Goal: Transaction & Acquisition: Subscribe to service/newsletter

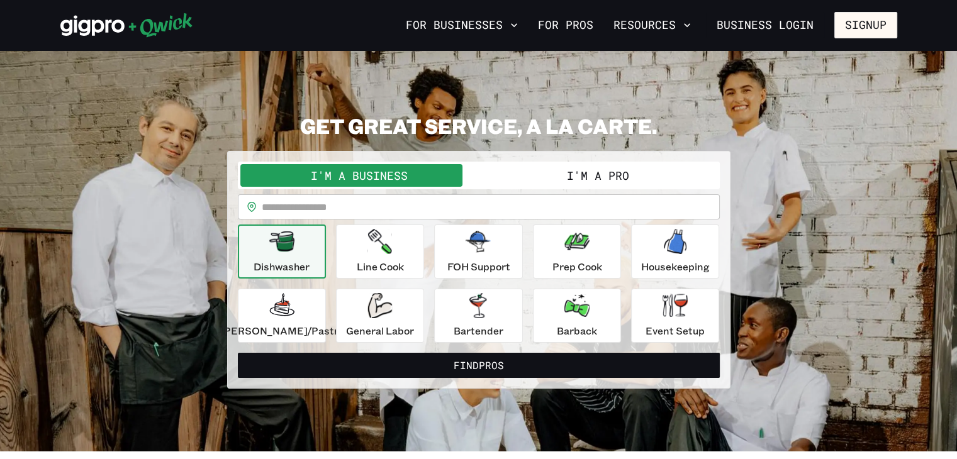
click at [539, 173] on button "I'm a Pro" at bounding box center [598, 175] width 239 height 23
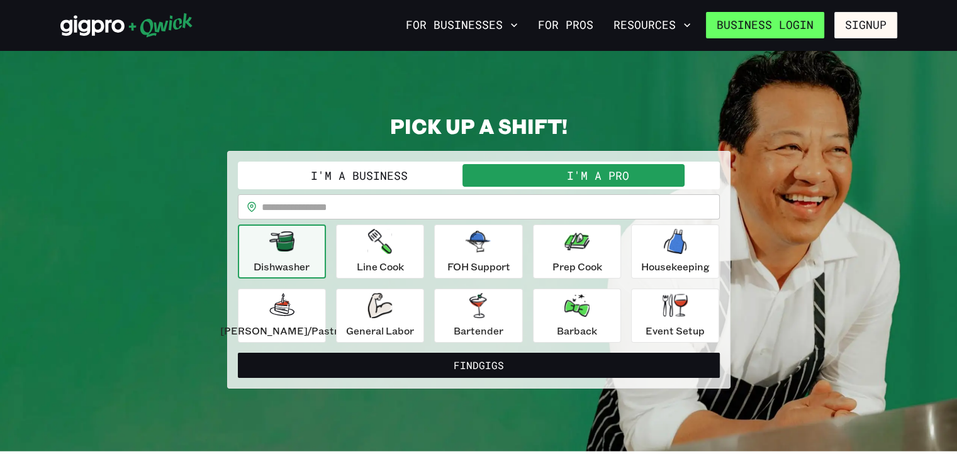
click at [792, 23] on link "Business Login" at bounding box center [765, 25] width 118 height 26
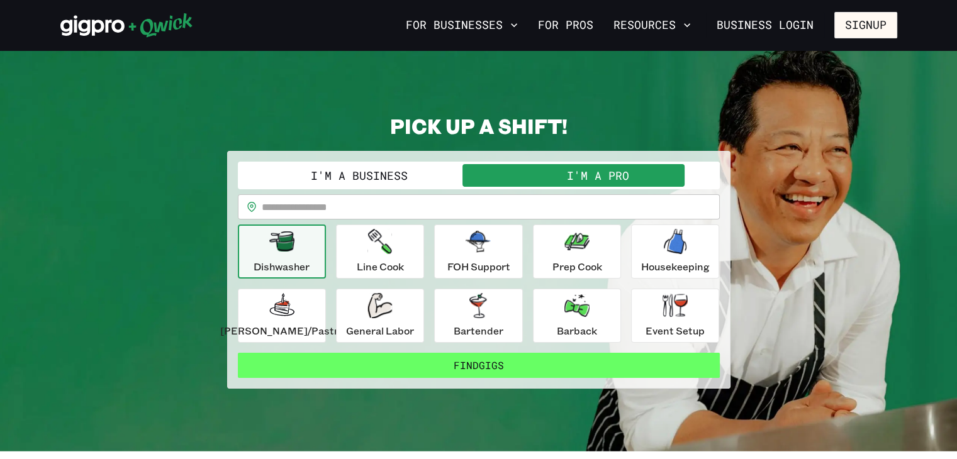
click at [601, 362] on button "Find Gigs" at bounding box center [479, 365] width 482 height 25
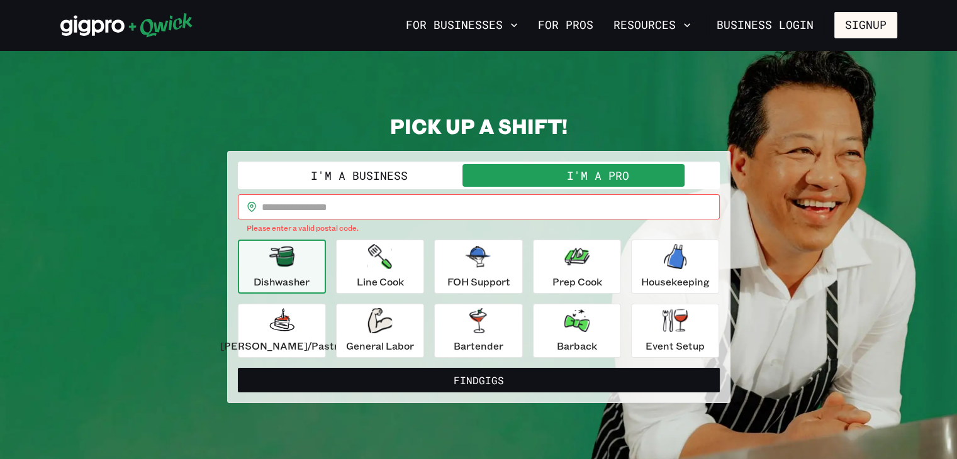
click at [406, 206] on input "text" at bounding box center [491, 206] width 458 height 25
type input "*****"
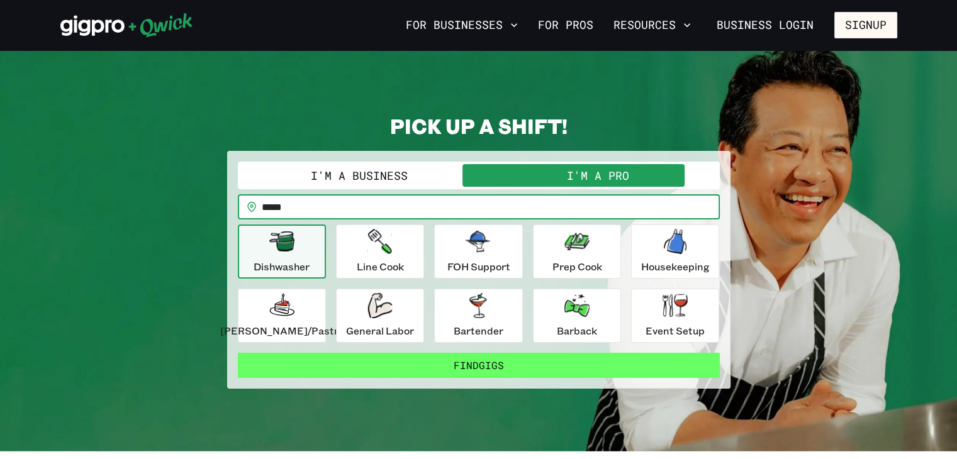
click at [477, 376] on button "Find Gigs" at bounding box center [479, 365] width 482 height 25
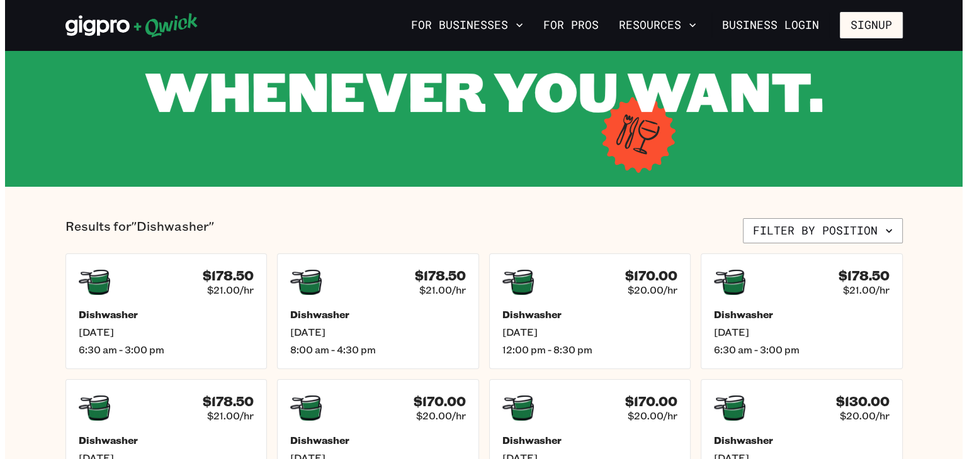
scroll to position [151, 0]
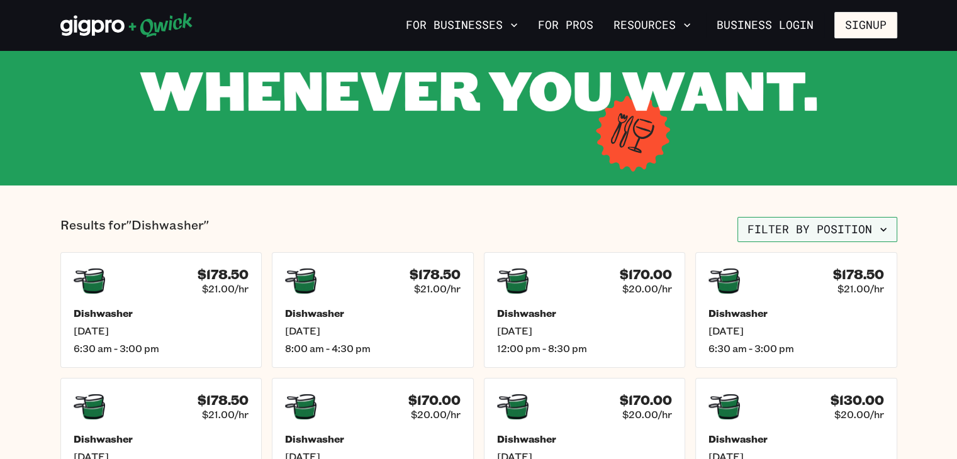
click at [821, 222] on button "Filter by position" at bounding box center [818, 229] width 160 height 25
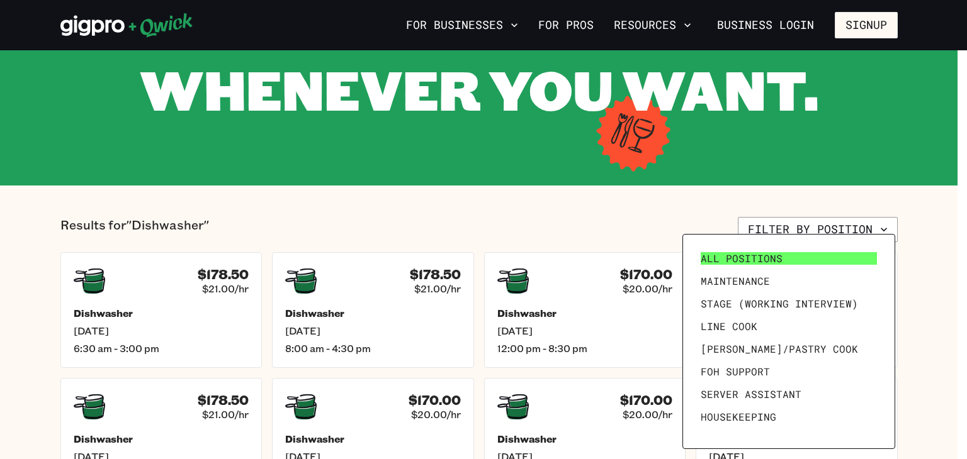
click at [786, 262] on link "All Positions" at bounding box center [789, 258] width 186 height 23
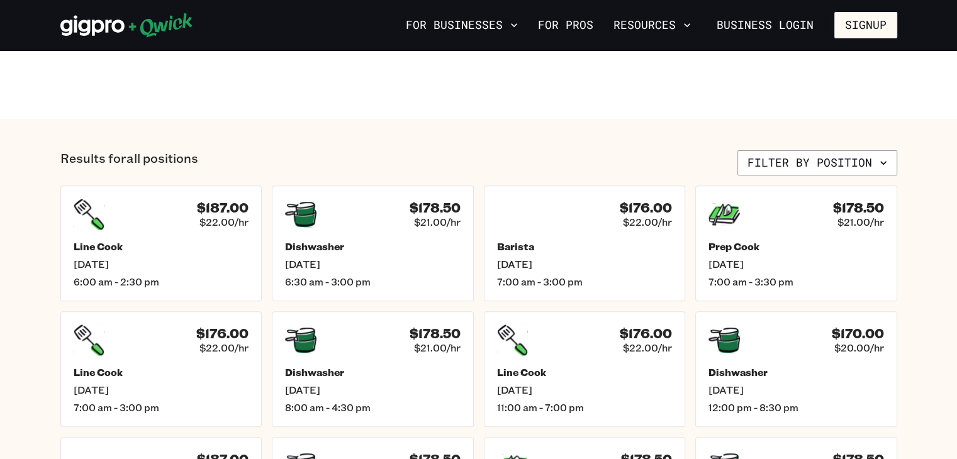
scroll to position [453, 0]
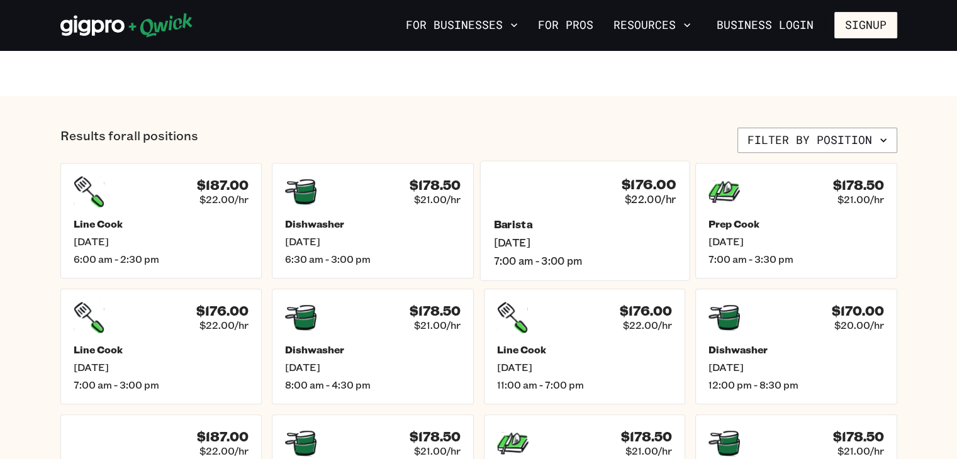
click at [598, 194] on div "$176.00 $22.00/hr" at bounding box center [584, 190] width 183 height 33
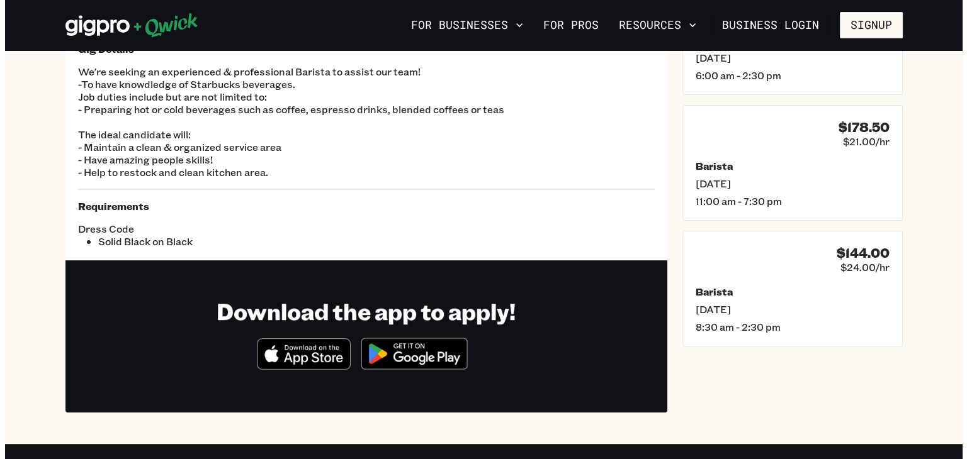
scroll to position [201, 0]
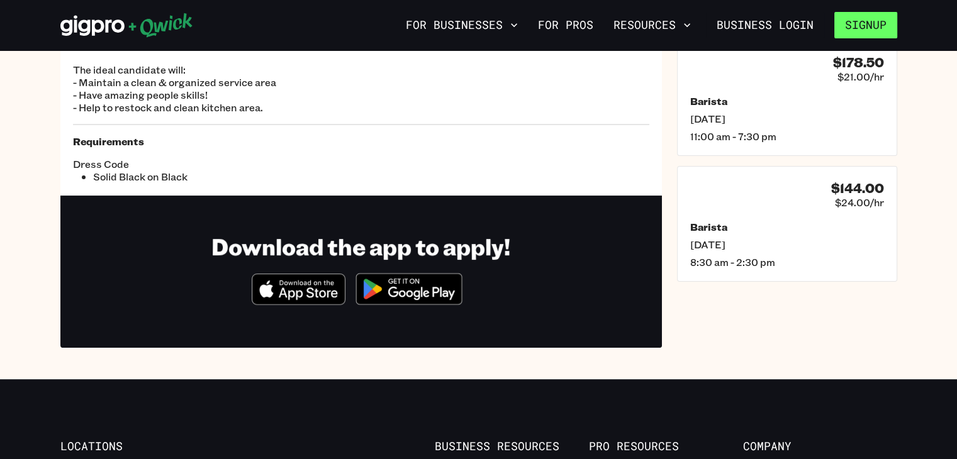
click at [860, 26] on button "Signup" at bounding box center [866, 25] width 63 height 26
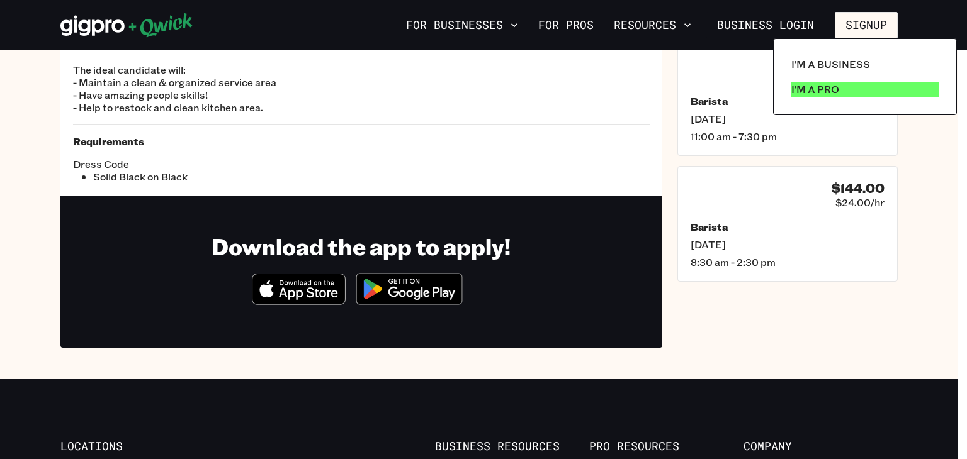
click at [818, 84] on p "I'm a Pro" at bounding box center [815, 89] width 48 height 15
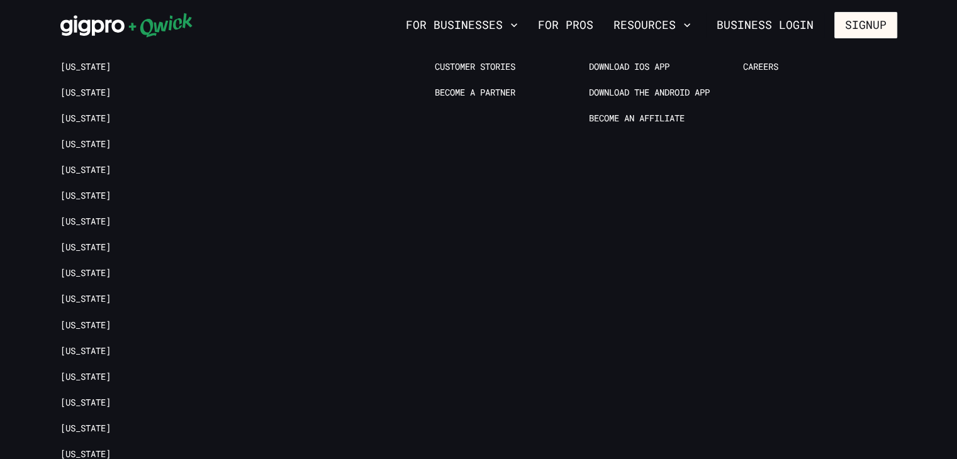
scroll to position [2618, 0]
